Goal: Navigation & Orientation: Understand site structure

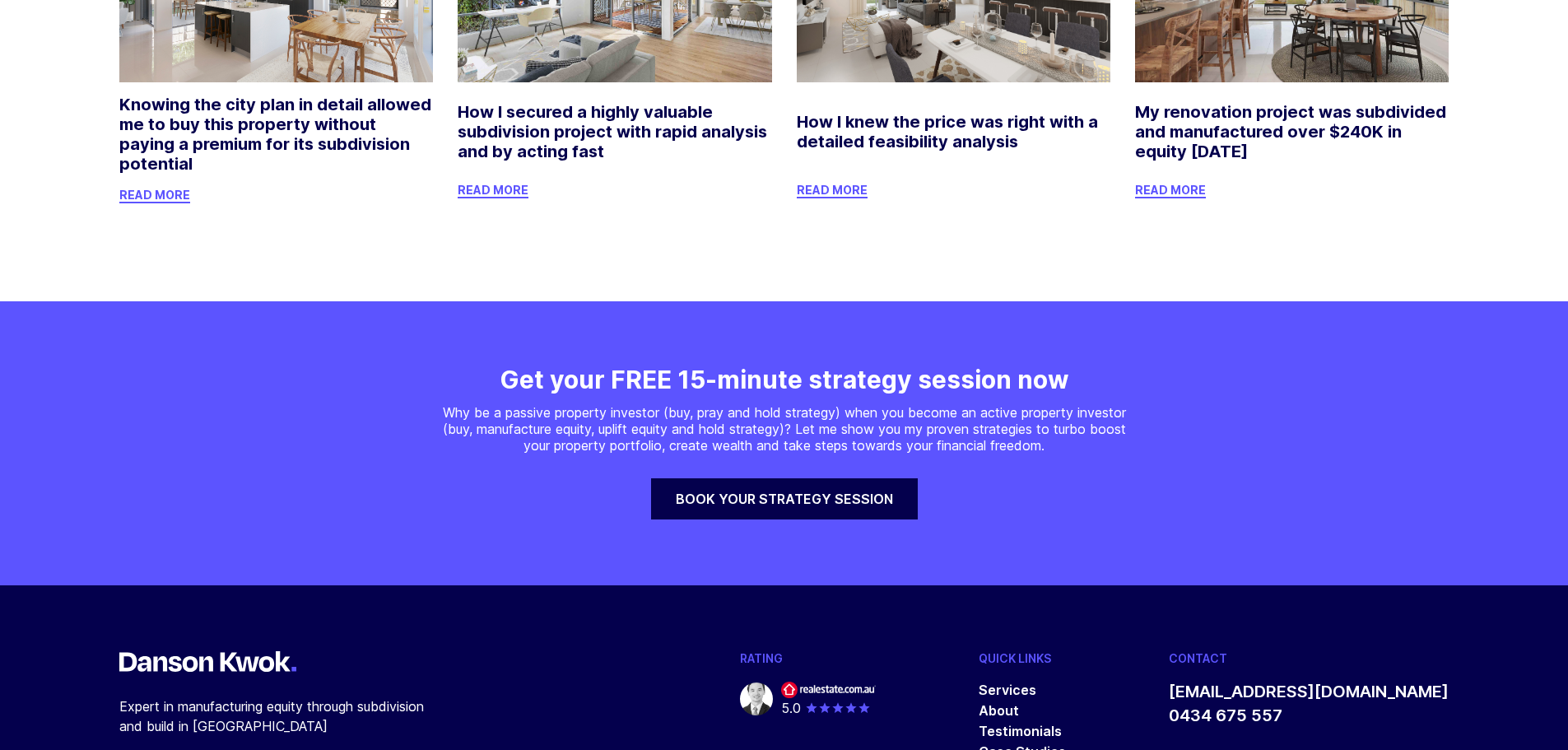
scroll to position [9470, 0]
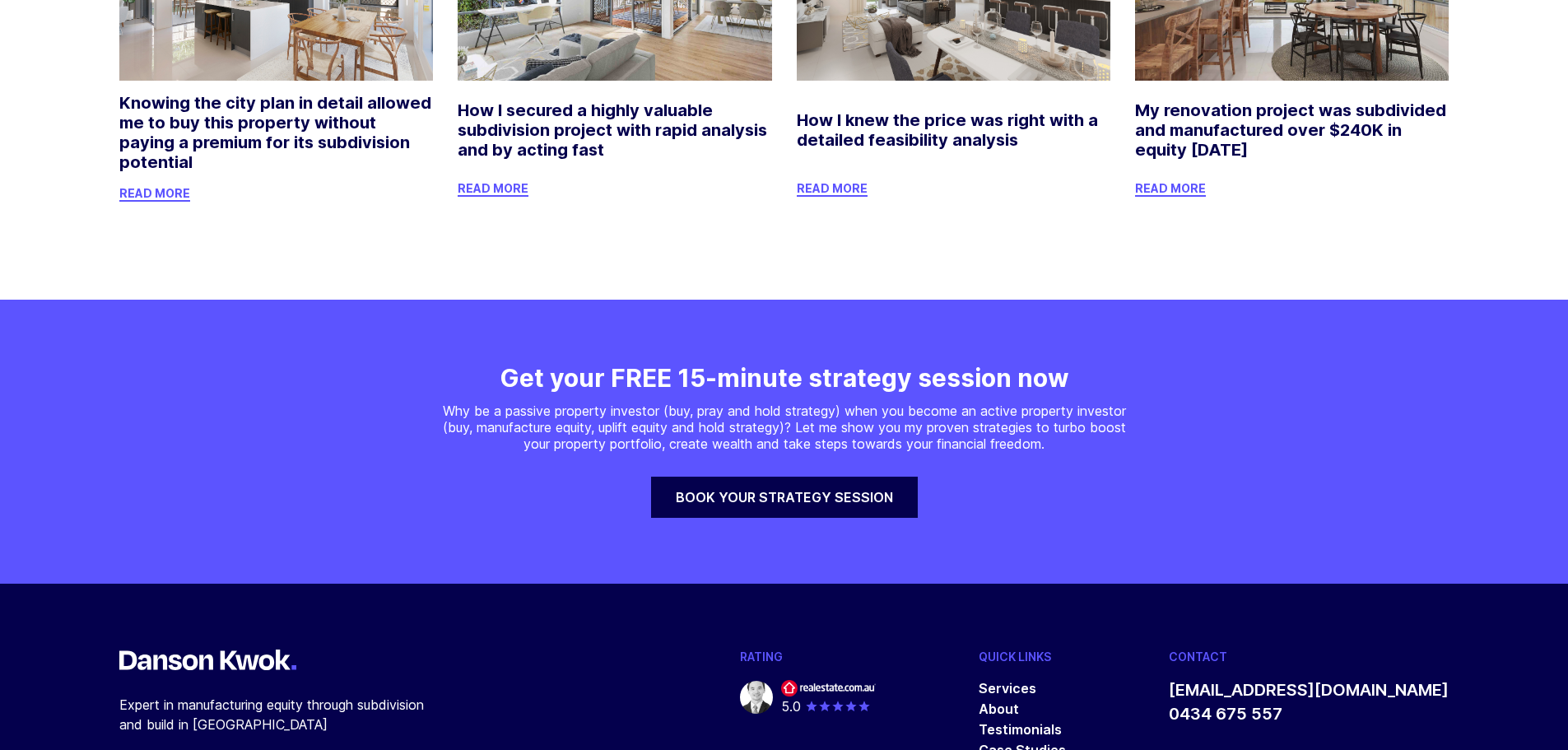
click at [1066, 742] on link "Case Studies" at bounding box center [1022, 750] width 88 height 17
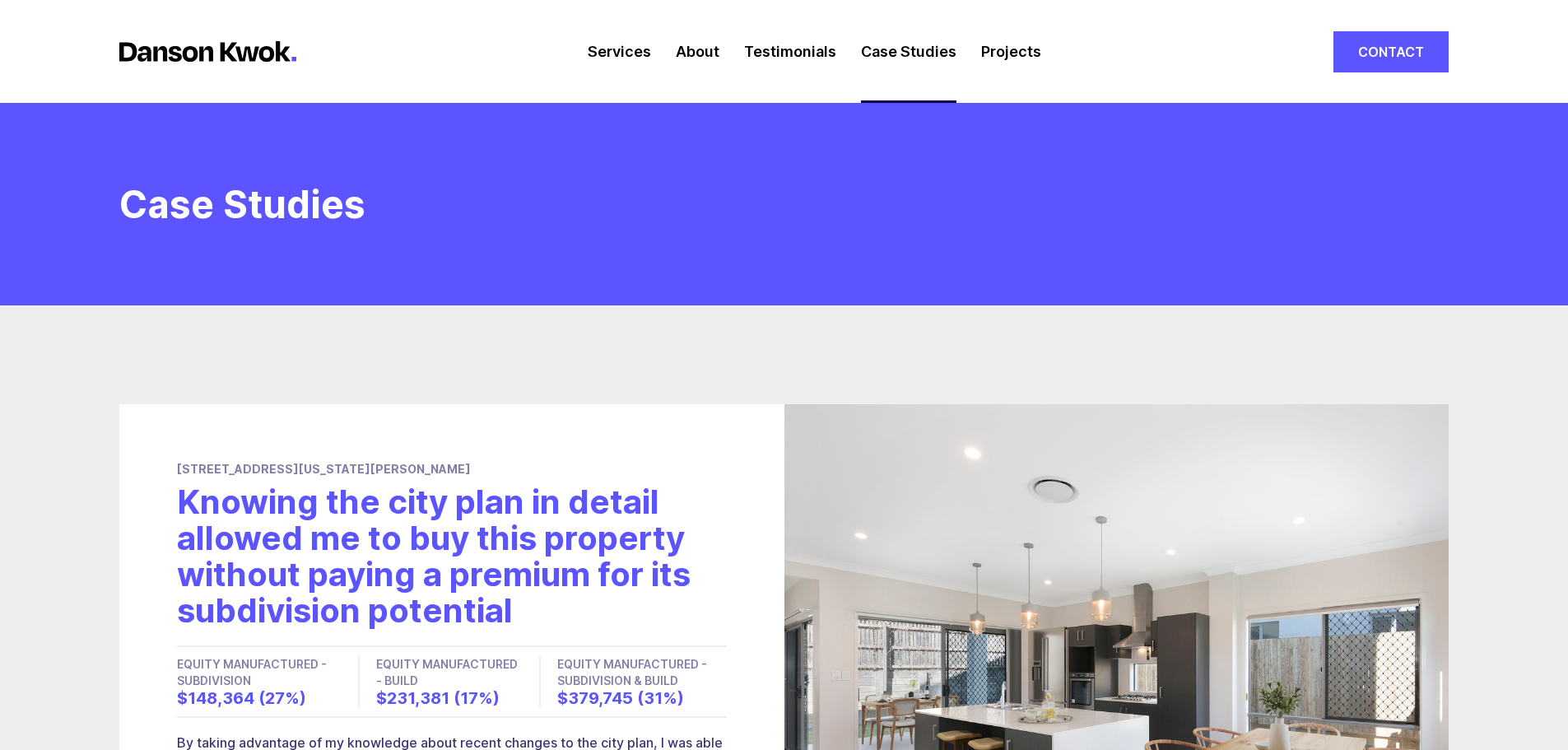
click at [870, 49] on link "Case Studies" at bounding box center [909, 51] width 95 height 103
click at [647, 57] on link "Services" at bounding box center [619, 51] width 63 height 103
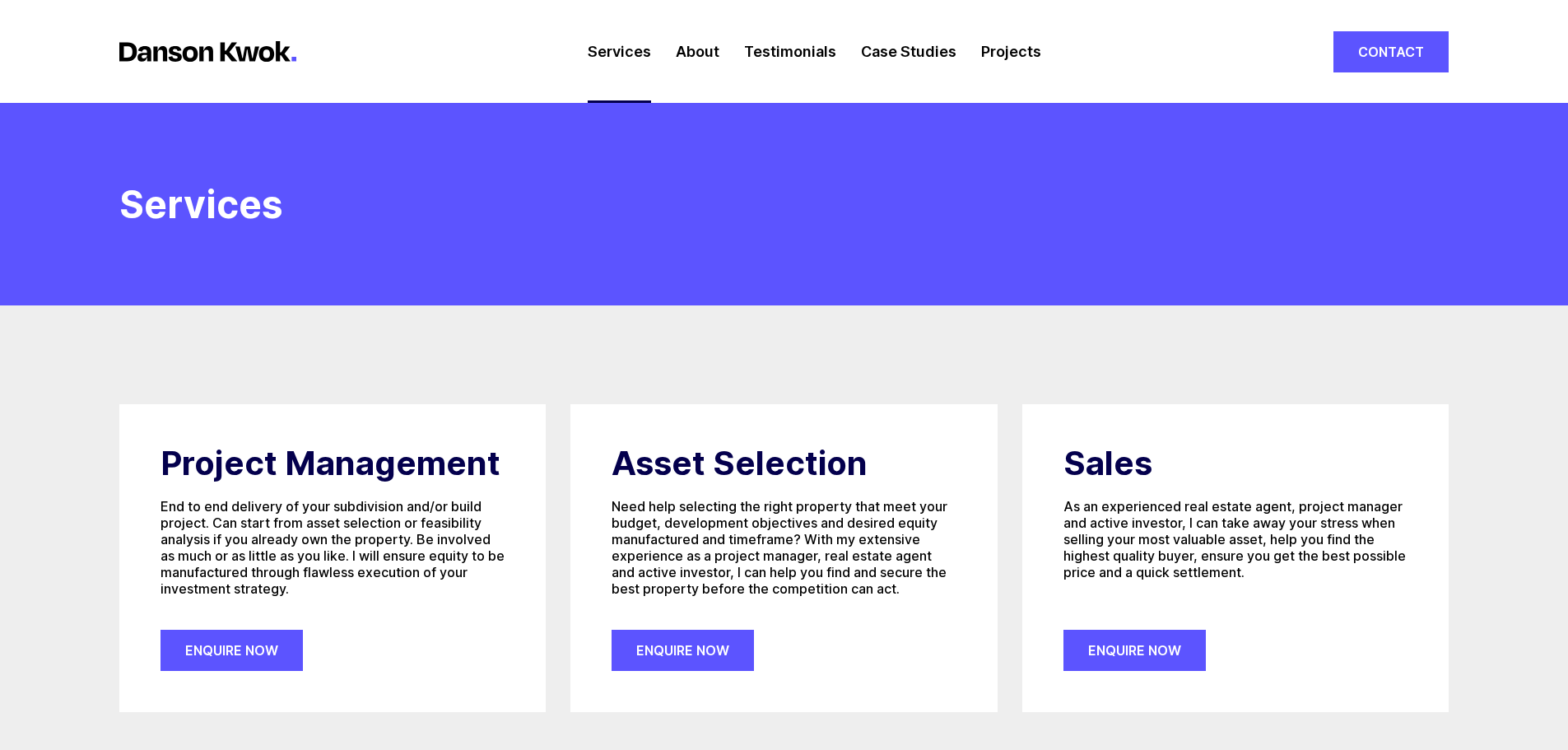
click at [1026, 51] on link "Projects" at bounding box center [1011, 51] width 60 height 103
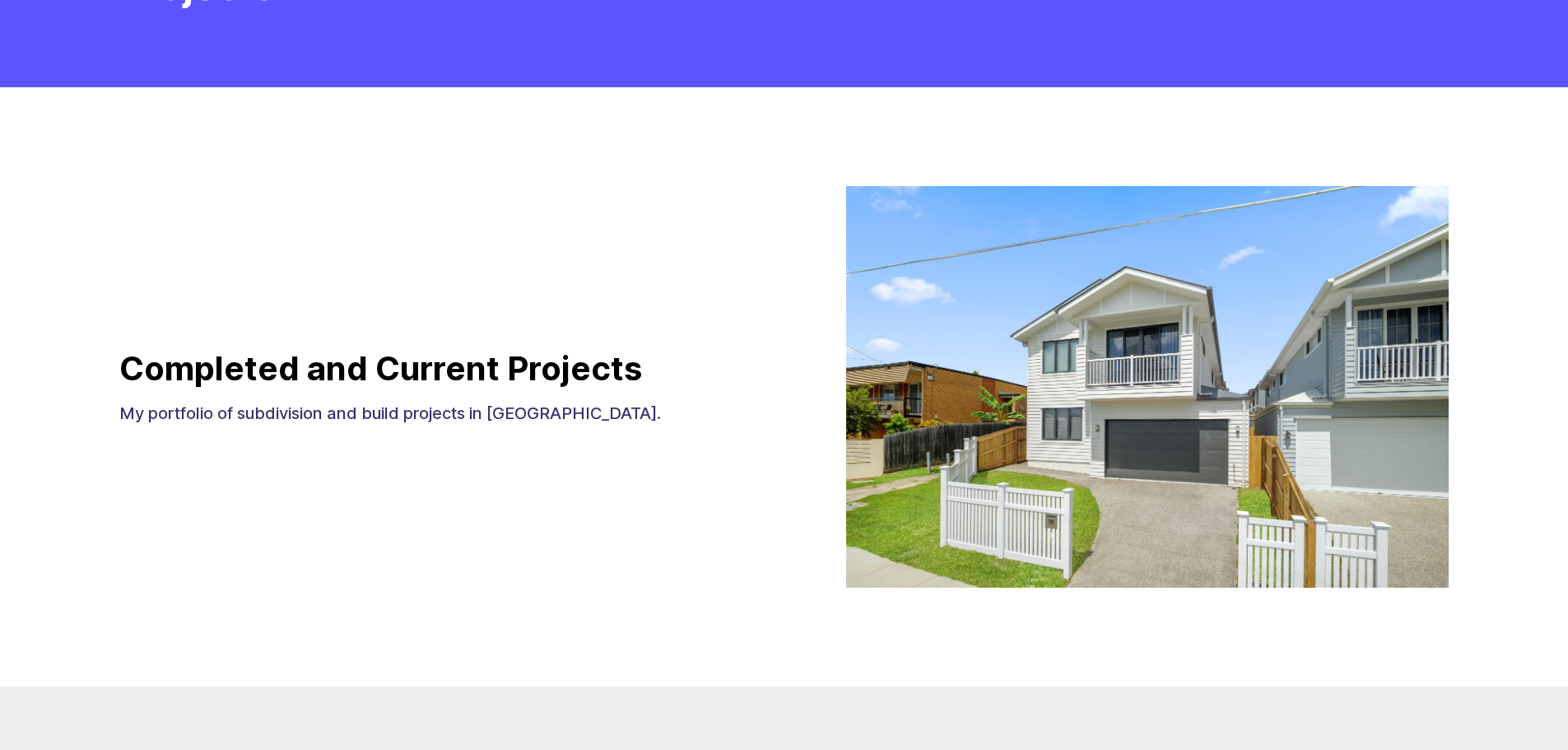
scroll to position [247, 0]
